Goal: Task Accomplishment & Management: Use online tool/utility

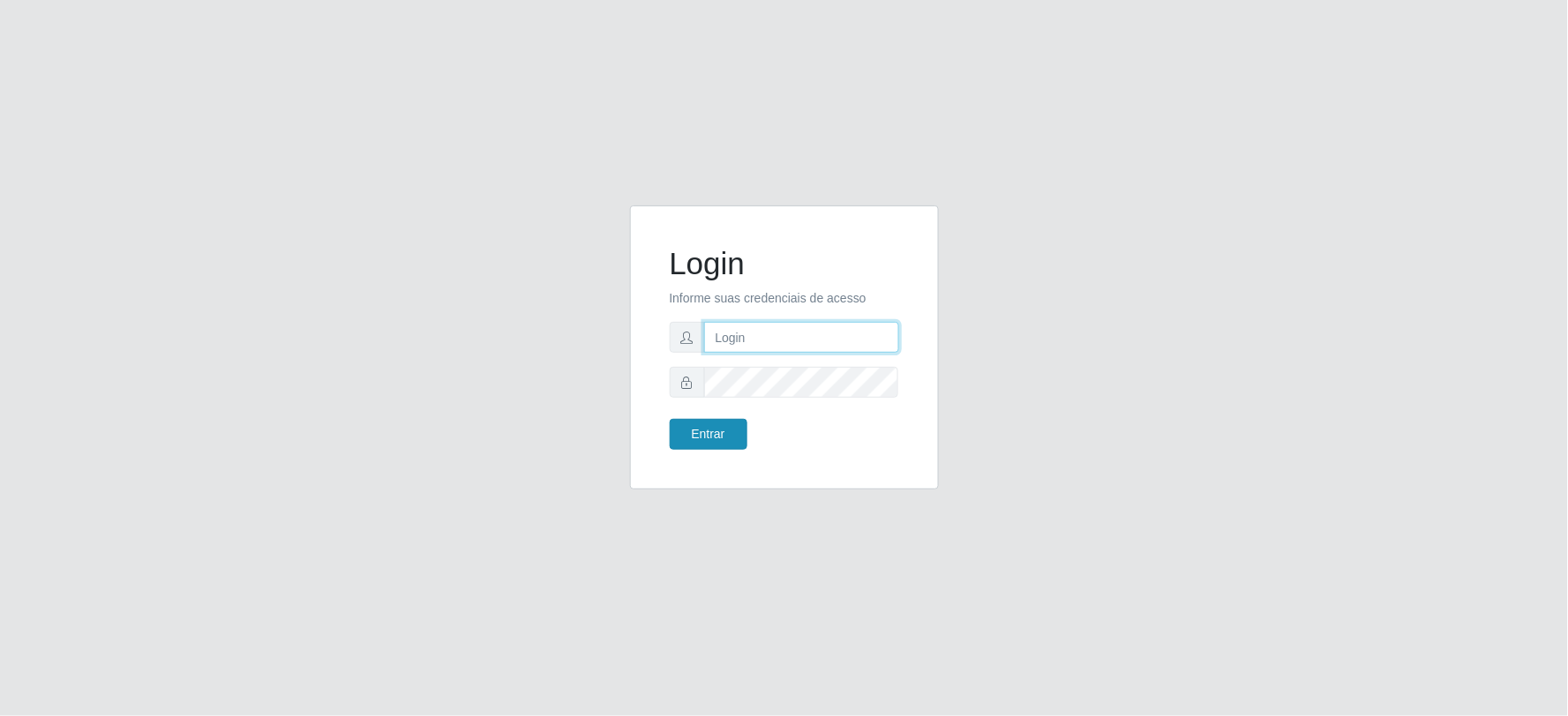
type input "[EMAIL_ADDRESS][DOMAIN_NAME]"
click at [724, 433] on button "Entrar" at bounding box center [708, 434] width 78 height 31
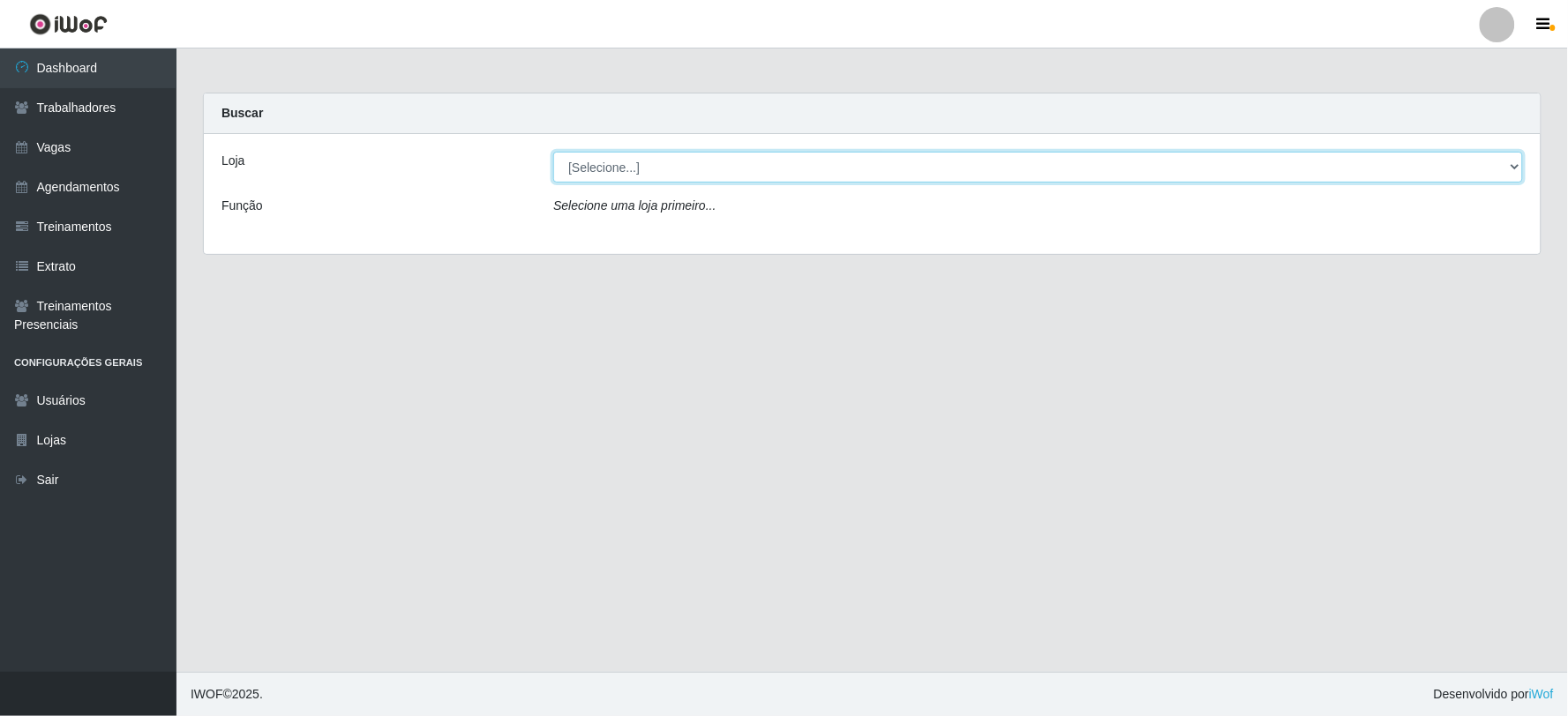
click at [746, 177] on select "[Selecione...] SuperFácil Atacado - Vale do Sol" at bounding box center [1037, 167] width 970 height 31
click at [553, 152] on select "[Selecione...] SuperFácil Atacado - Vale do Sol" at bounding box center [1037, 167] width 970 height 31
click at [724, 174] on select "[Selecione...] SuperFácil Atacado - Vale do Sol" at bounding box center [1037, 167] width 970 height 31
select select "502"
click at [553, 152] on select "[Selecione...] SuperFácil Atacado - Vale do Sol" at bounding box center [1037, 167] width 970 height 31
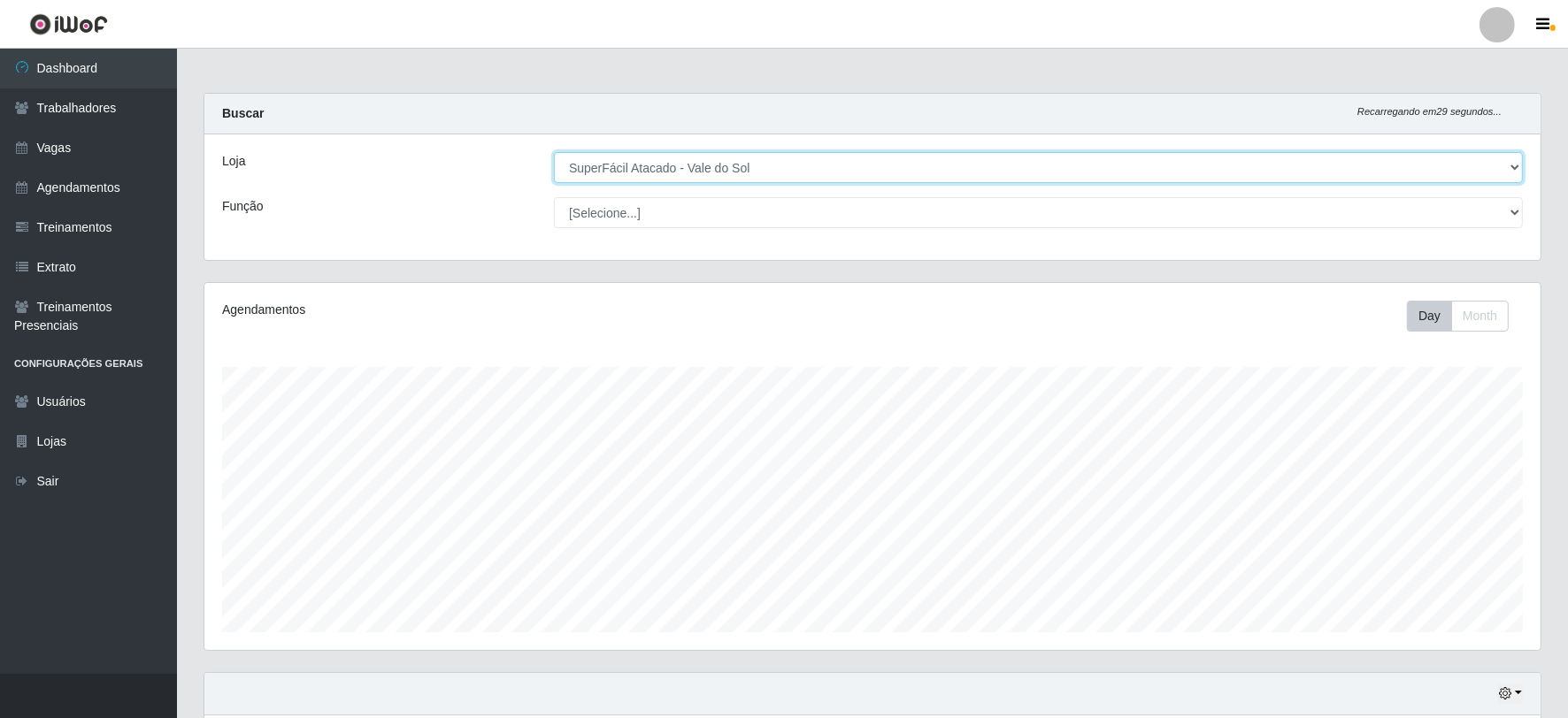
scroll to position [367, 1337]
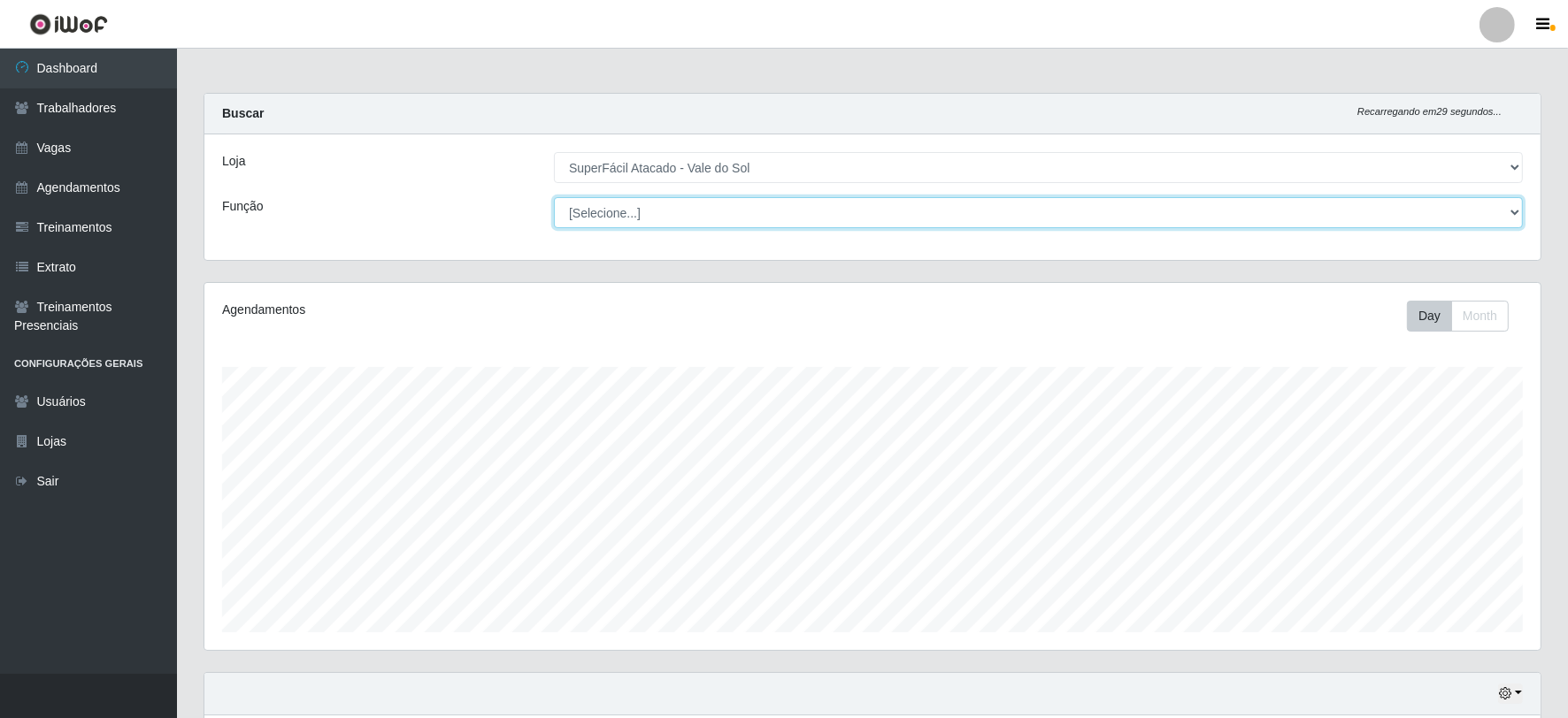
click at [705, 208] on select "[Selecione...] Embalador Embalador + Embalador ++ Operador de Caixa Operador de…" at bounding box center [1037, 212] width 969 height 31
select select "73"
click at [553, 197] on select "[Selecione...] Embalador Embalador + Embalador ++ Operador de Caixa Operador de…" at bounding box center [1037, 212] width 969 height 31
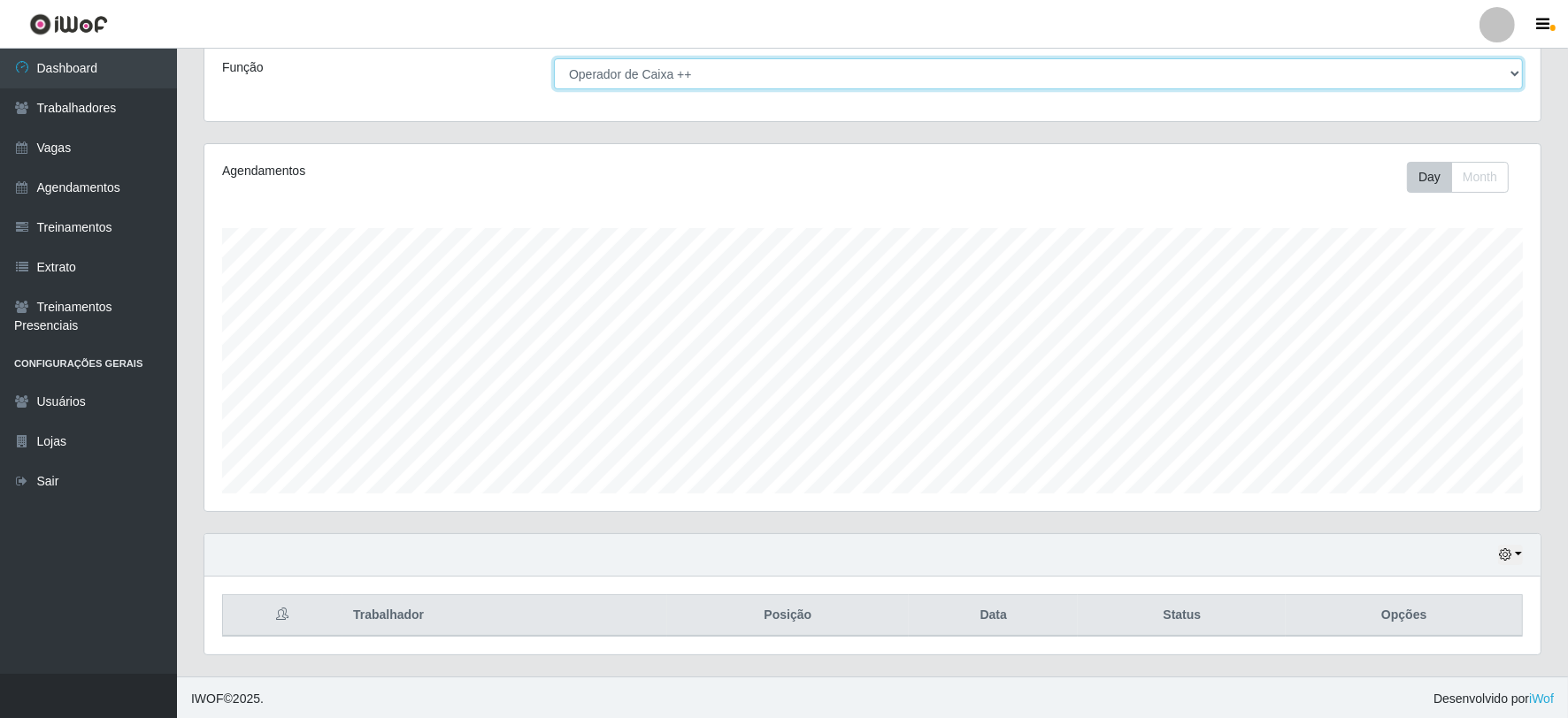
scroll to position [142, 0]
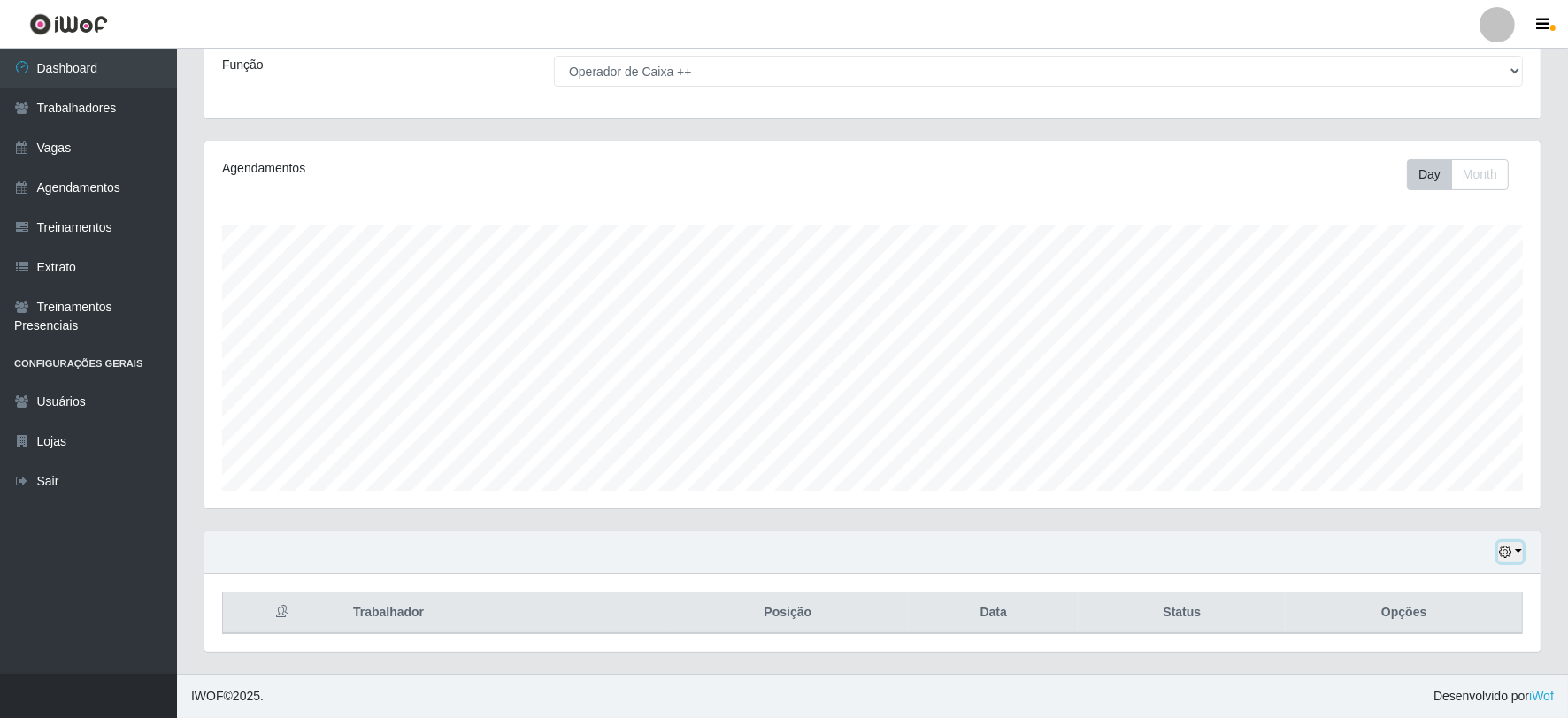
click at [1514, 552] on button "button" at bounding box center [1511, 551] width 25 height 20
click at [1437, 447] on button "3 dias" at bounding box center [1451, 448] width 140 height 37
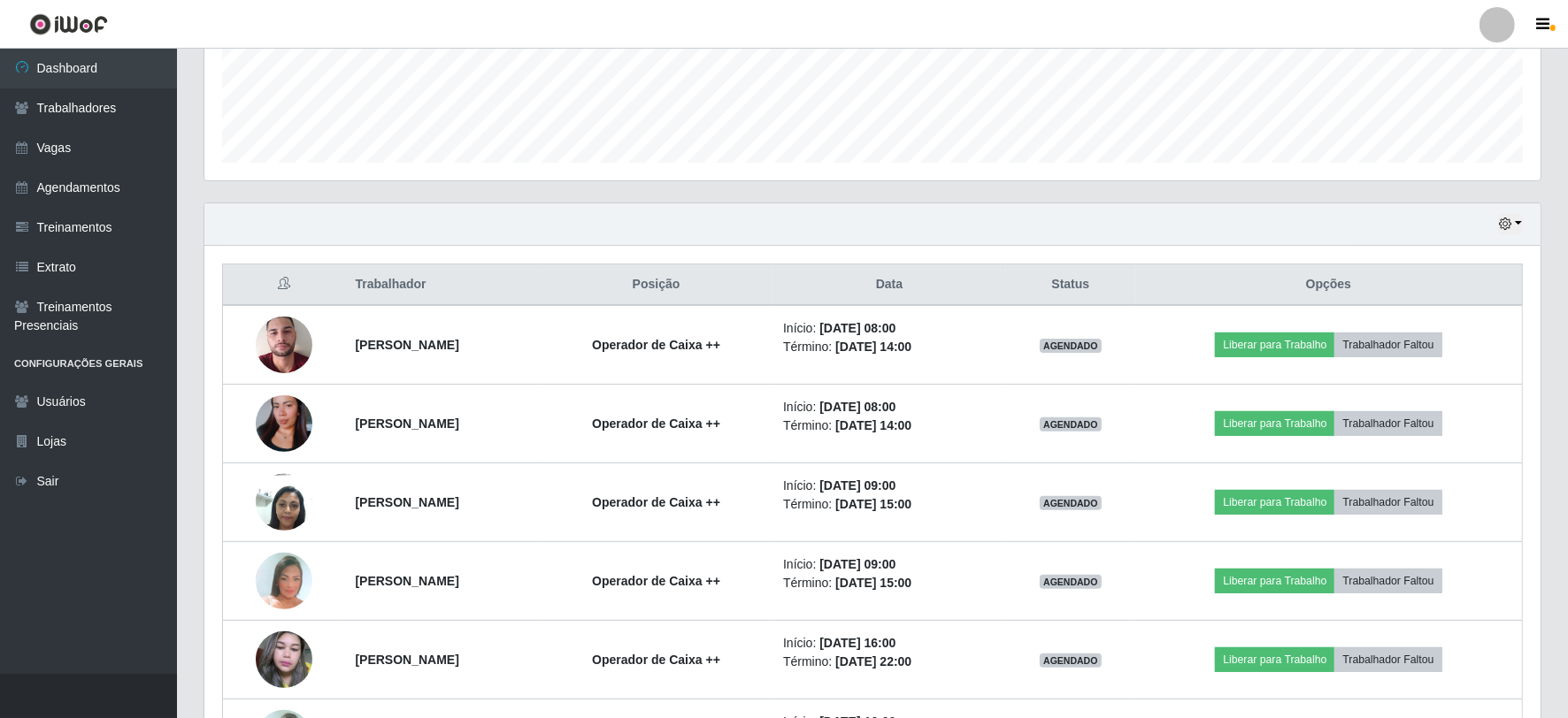
scroll to position [614, 0]
